Goal: Information Seeking & Learning: Stay updated

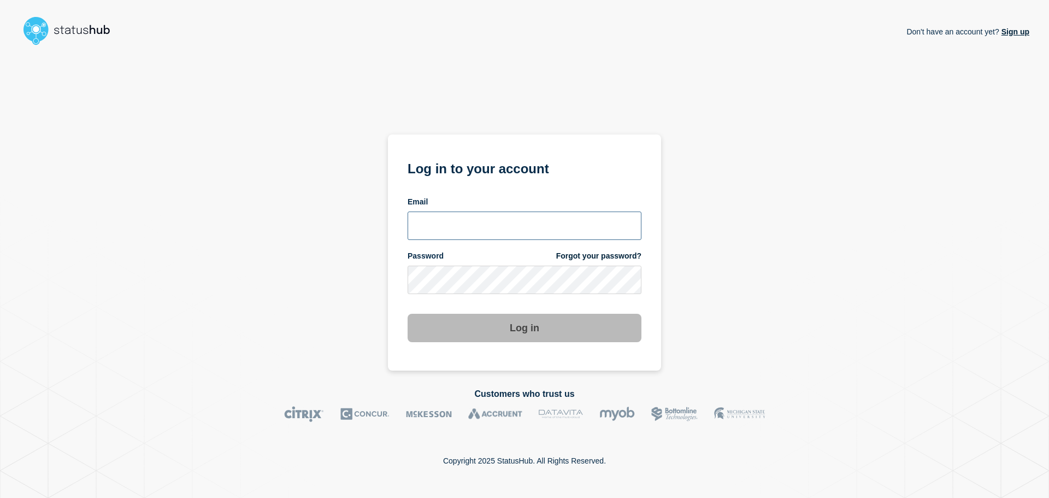
type input "xandra.martens@conexon.us"
click at [519, 337] on button "Log in" at bounding box center [525, 328] width 234 height 28
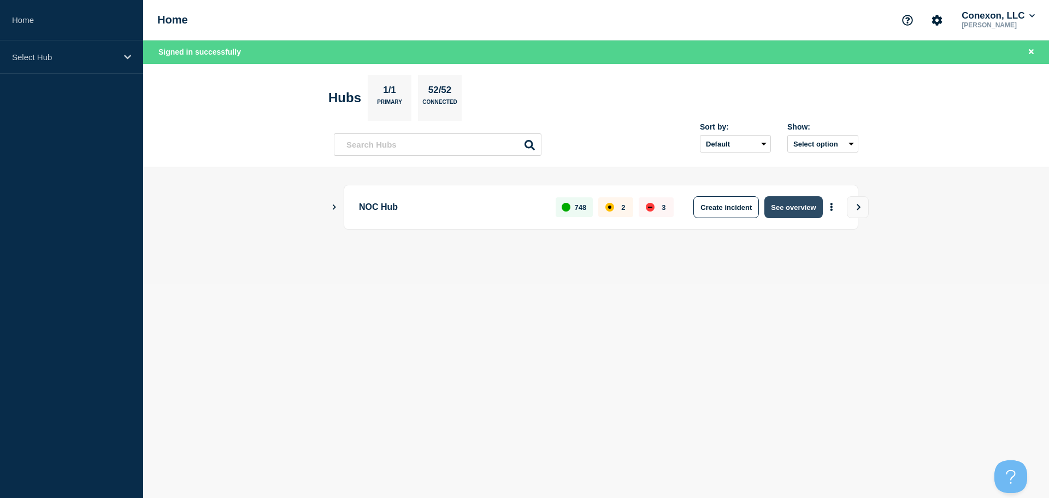
click at [784, 203] on button "See overview" at bounding box center [793, 207] width 58 height 22
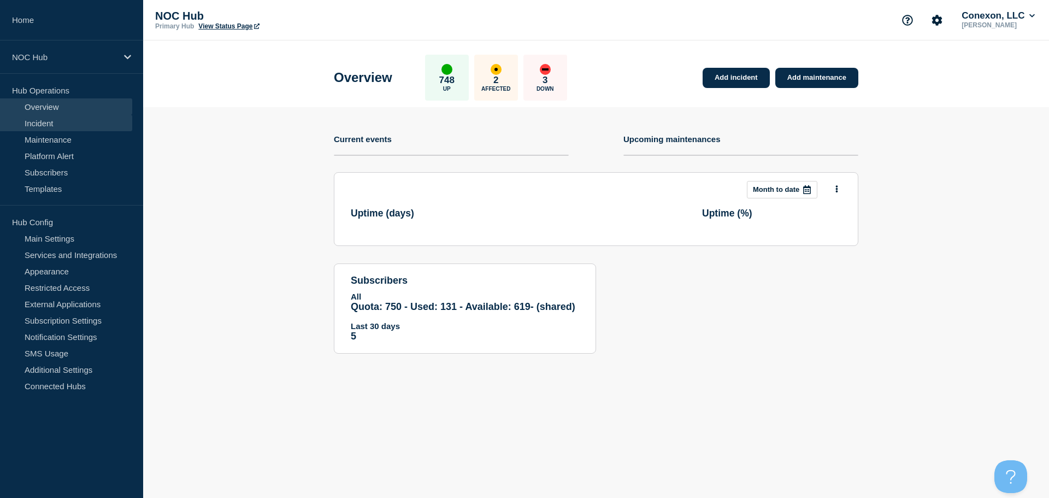
click at [68, 126] on link "Incident" at bounding box center [66, 123] width 132 height 16
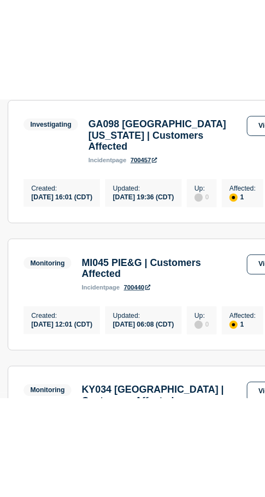
scroll to position [49, 0]
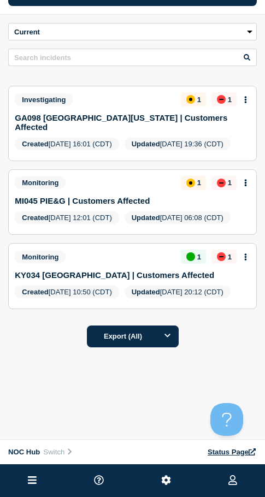
click at [104, 80] on div "All dates Filter Investigating 1 Affected 1 Down GA098 Central Georgia | Custom…" at bounding box center [132, 183] width 249 height 269
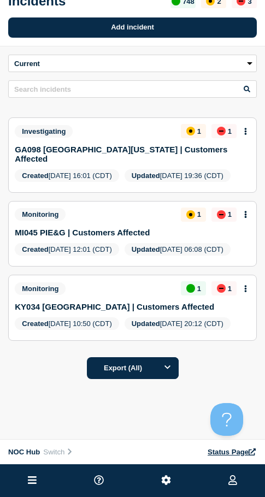
scroll to position [0, 0]
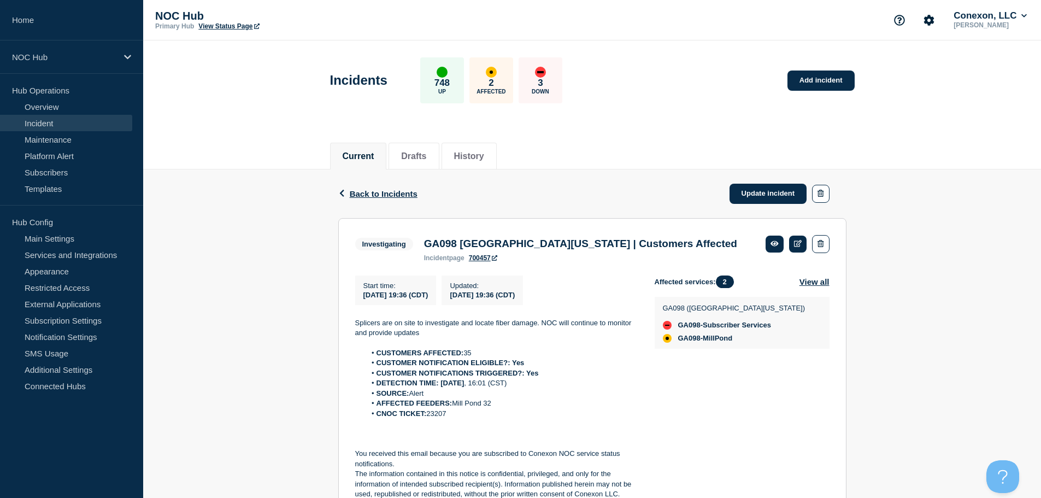
scroll to position [55, 0]
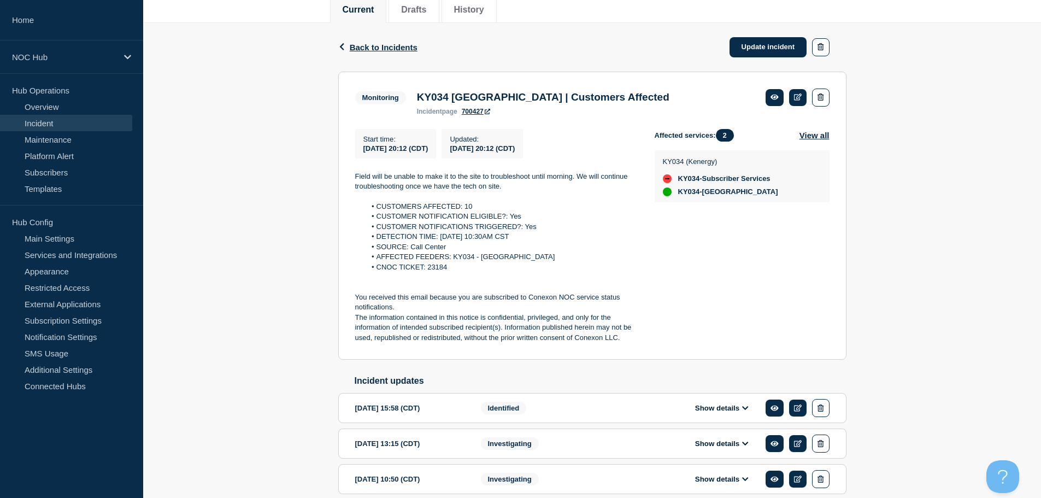
scroll to position [146, 0]
